Goal: Check status: Check status

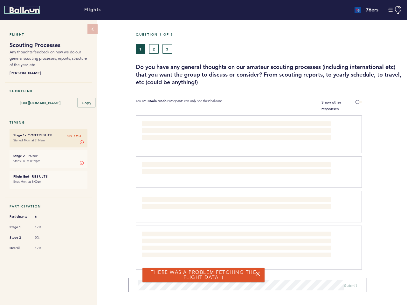
click at [24, 10] on icon "Balloon" at bounding box center [25, 10] width 30 height 6
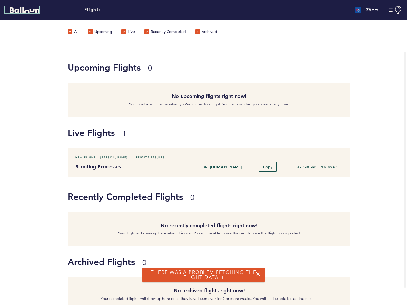
click at [395, 10] on button "Manage Account" at bounding box center [395, 10] width 14 height 8
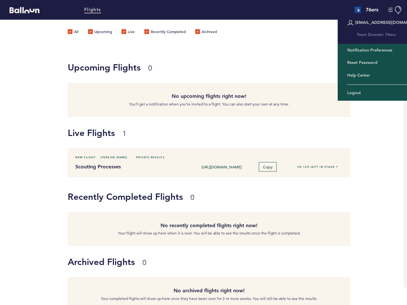
click at [93, 29] on label "Upcoming" at bounding box center [100, 32] width 24 height 6
click at [0, 0] on input "Upcoming" at bounding box center [0, 0] width 0 height 0
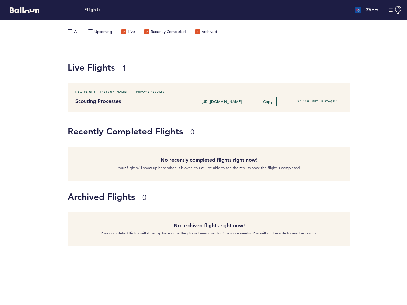
click at [93, 29] on label "Upcoming" at bounding box center [100, 32] width 24 height 6
click at [0, 0] on input "Upcoming" at bounding box center [0, 0] width 0 height 0
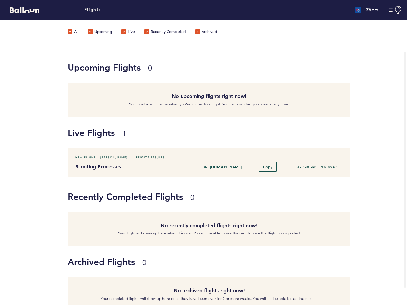
click at [86, 102] on p "You’ll get a notification when you’re invited to a flight. You can also start y…" at bounding box center [209, 104] width 273 height 6
click at [82, 141] on div "Live Flights 1" at bounding box center [237, 132] width 339 height 31
click at [82, 162] on div "New Flight [PERSON_NAME] Private Results Scouting Processes [URL][DOMAIN_NAME] …" at bounding box center [209, 163] width 283 height 29
